Goal: Entertainment & Leisure: Browse casually

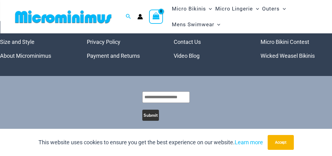
scroll to position [174, 0]
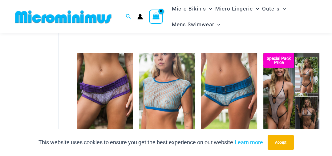
scroll to position [189, 0]
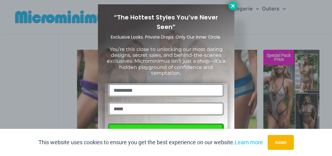
click at [234, 5] on icon at bounding box center [232, 5] width 3 height 3
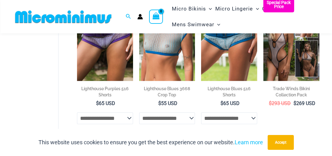
scroll to position [282, 0]
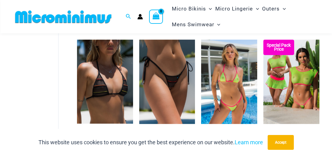
scroll to position [943, 0]
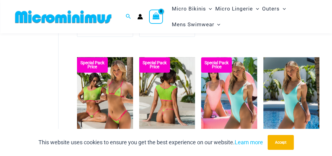
click at [182, 112] on img at bounding box center [167, 99] width 56 height 84
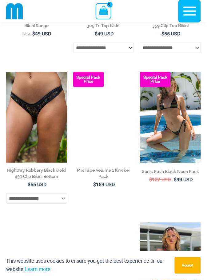
scroll to position [1057, 0]
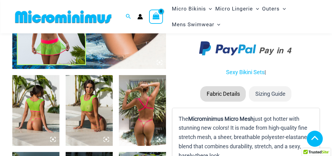
click at [38, 116] on img at bounding box center [35, 110] width 47 height 71
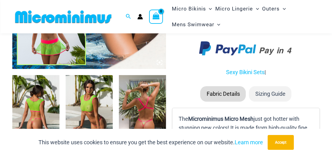
click at [44, 102] on img at bounding box center [35, 110] width 47 height 71
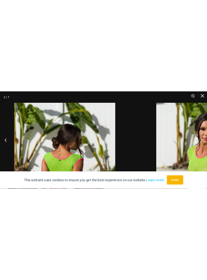
scroll to position [212, 0]
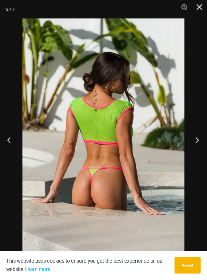
click at [196, 139] on button "Next" at bounding box center [195, 140] width 23 height 31
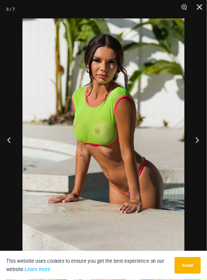
click at [194, 137] on button "Next" at bounding box center [195, 140] width 23 height 31
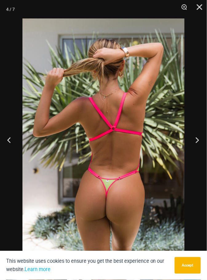
click at [196, 139] on button "Next" at bounding box center [195, 140] width 23 height 31
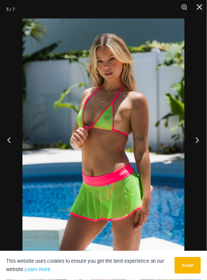
click at [195, 142] on button "Next" at bounding box center [195, 140] width 23 height 31
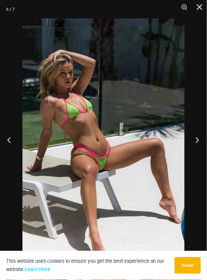
click at [195, 141] on button "Next" at bounding box center [195, 140] width 23 height 31
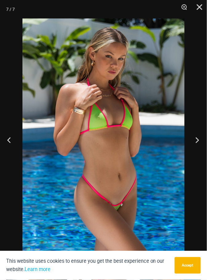
click at [196, 144] on button "Next" at bounding box center [195, 140] width 23 height 31
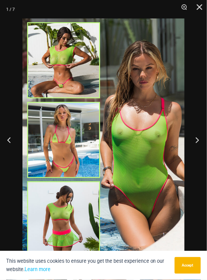
click at [194, 149] on button "Next" at bounding box center [195, 140] width 23 height 31
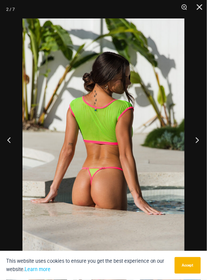
click at [195, 148] on button "Next" at bounding box center [195, 140] width 23 height 31
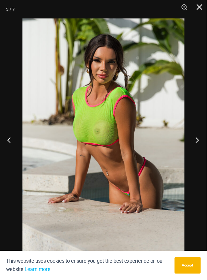
click at [195, 145] on button "Next" at bounding box center [195, 140] width 23 height 31
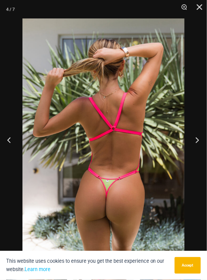
click at [195, 148] on button "Next" at bounding box center [195, 140] width 23 height 31
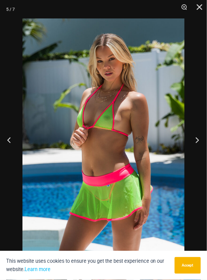
click at [192, 148] on button "Next" at bounding box center [195, 140] width 23 height 31
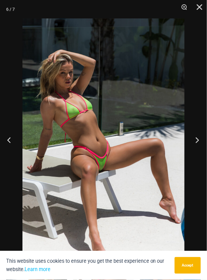
click at [193, 146] on button "Next" at bounding box center [195, 140] width 23 height 31
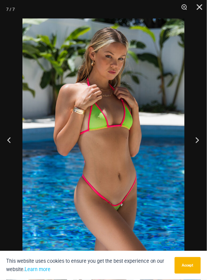
click at [193, 146] on button "Next" at bounding box center [195, 140] width 23 height 31
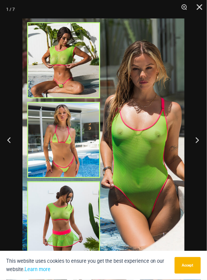
click at [193, 146] on button "Next" at bounding box center [195, 140] width 23 height 31
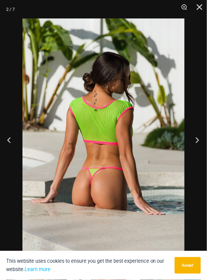
click at [191, 149] on button "Next" at bounding box center [195, 140] width 23 height 31
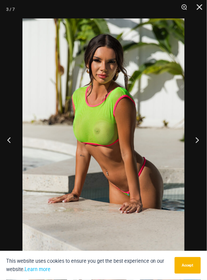
click at [191, 145] on button "Next" at bounding box center [195, 140] width 23 height 31
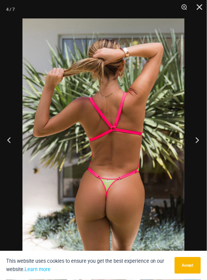
click at [192, 145] on button "Next" at bounding box center [195, 140] width 23 height 31
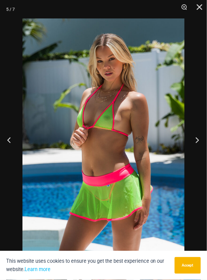
click at [192, 145] on button "Next" at bounding box center [195, 140] width 23 height 31
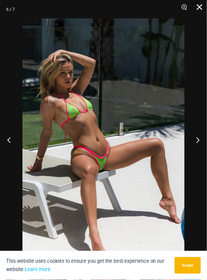
click at [198, 3] on button "Close" at bounding box center [197, 9] width 15 height 18
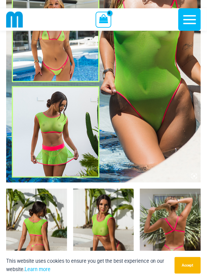
scroll to position [159, 0]
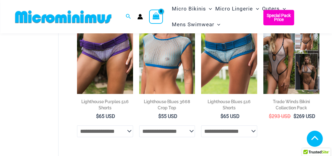
scroll to position [228, 0]
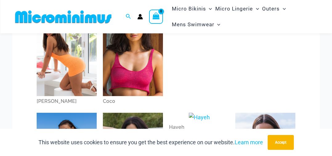
scroll to position [72, 0]
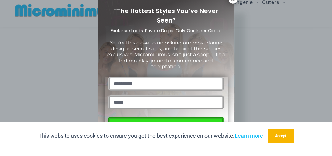
scroll to position [131, 0]
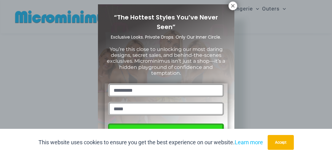
click at [295, 47] on div "“The Hottest Styles You’ve Never Seen” Exclusive Looks. Private Drops. Only Our…" at bounding box center [166, 78] width 332 height 156
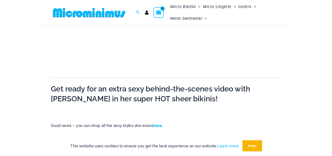
scroll to position [189, 0]
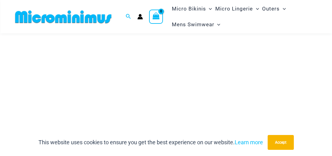
scroll to position [162, 0]
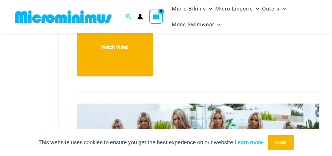
scroll to position [933, 0]
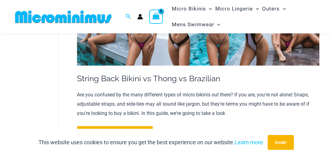
scroll to position [1062, 0]
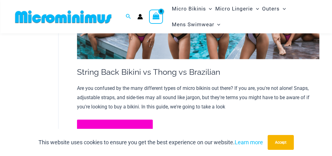
click at [104, 119] on link "String Back Bikini vs Thong vs Brazilian Watch Video" at bounding box center [115, 148] width 76 height 58
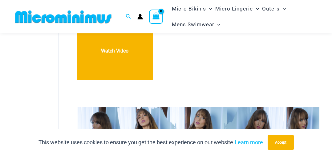
scroll to position [3214, 0]
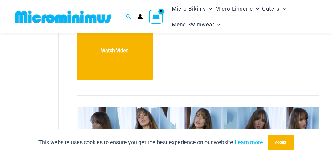
scroll to position [3227, 0]
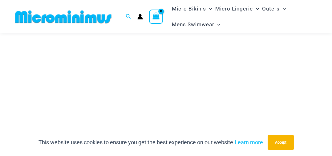
scroll to position [166, 0]
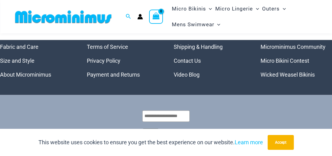
scroll to position [1233, 0]
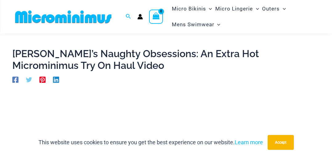
scroll to position [17, 0]
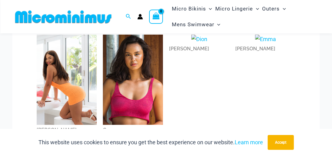
scroll to position [51, 0]
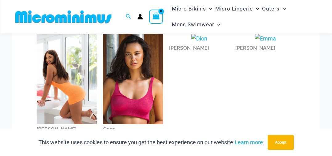
click at [136, 85] on img at bounding box center [133, 79] width 60 height 90
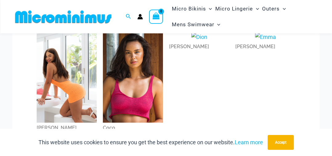
scroll to position [52, 0]
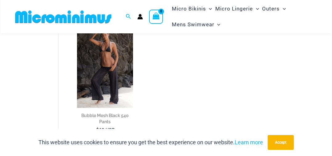
scroll to position [40, 0]
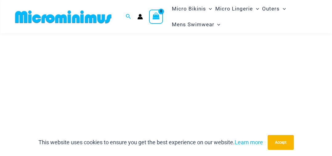
scroll to position [136, 0]
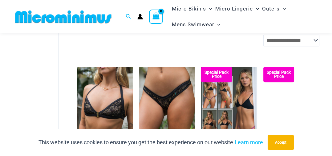
scroll to position [784, 0]
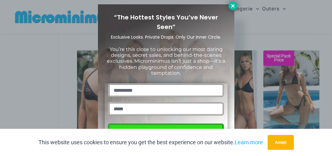
click at [233, 7] on icon at bounding box center [233, 6] width 6 height 6
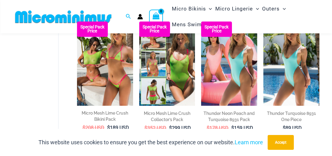
scroll to position [1109, 0]
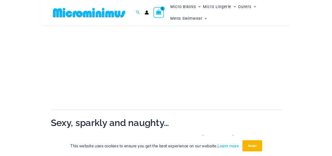
scroll to position [161, 0]
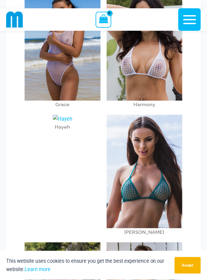
scroll to position [213, 0]
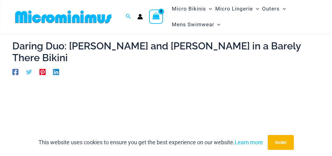
scroll to position [31, 0]
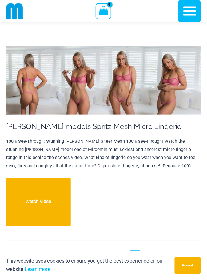
scroll to position [3033, 0]
click at [128, 251] on link "3" at bounding box center [124, 256] width 10 height 10
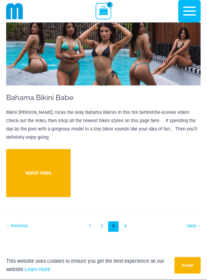
scroll to position [5125, 0]
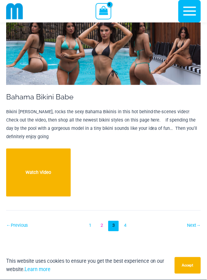
click at [99, 221] on link "2" at bounding box center [102, 226] width 10 height 10
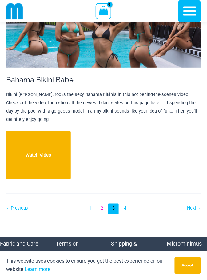
scroll to position [5154, 0]
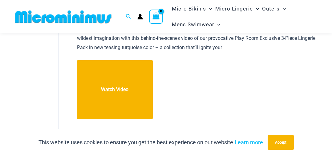
scroll to position [6009, 0]
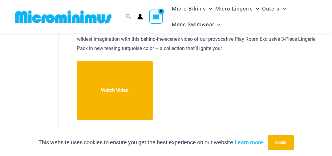
click at [182, 146] on link "1" at bounding box center [183, 151] width 11 height 11
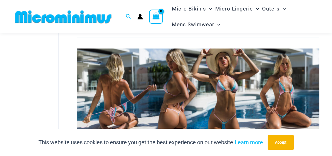
scroll to position [266, 0]
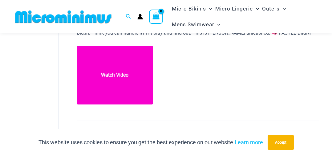
click at [114, 72] on link "[HOT] 🔥 Olivia. Pastel Bikini. Need We Say More? 😉 Watch Video" at bounding box center [115, 75] width 76 height 58
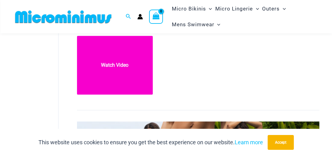
scroll to position [432, 0]
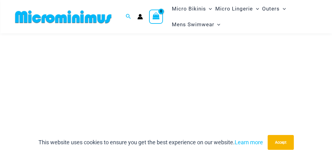
scroll to position [145, 0]
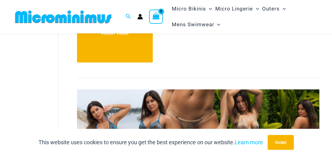
scroll to position [469, 0]
